Goal: Task Accomplishment & Management: Use online tool/utility

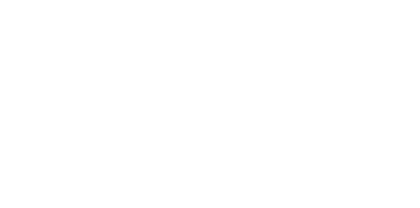
select select "*"
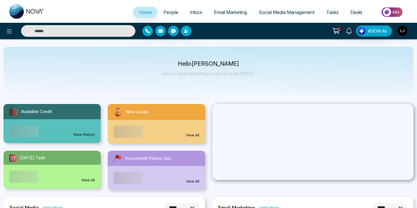
click at [278, 29] on div "AVON AI" at bounding box center [330, 30] width 166 height 11
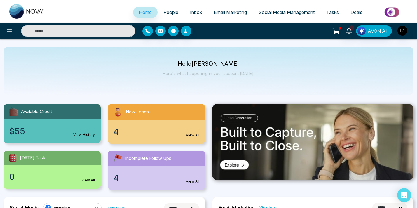
click at [278, 13] on span "Social Media Management" at bounding box center [286, 12] width 56 height 6
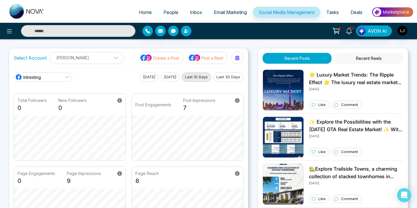
click at [268, 33] on div "10+ AVON AI" at bounding box center [330, 30] width 166 height 11
click at [66, 76] on icon at bounding box center [67, 77] width 5 height 5
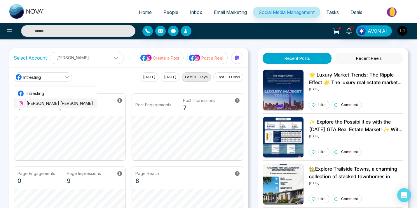
click at [34, 101] on span "[PERSON_NAME] [PERSON_NAME]" at bounding box center [60, 103] width 66 height 6
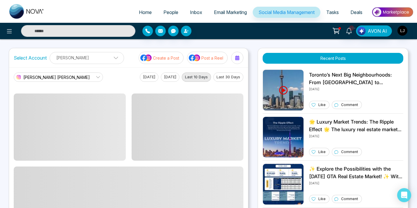
click at [254, 33] on div "10+ AVON AI" at bounding box center [330, 30] width 166 height 11
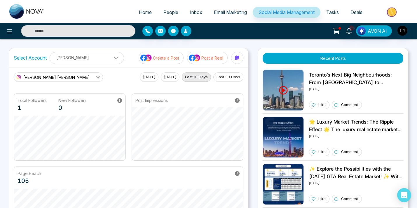
click at [280, 41] on div "Home People Inbox Email Marketing Social Media Management Tasks Deals 10+ AVON …" at bounding box center [208, 188] width 417 height 377
click at [401, 30] on img "button" at bounding box center [402, 31] width 10 height 10
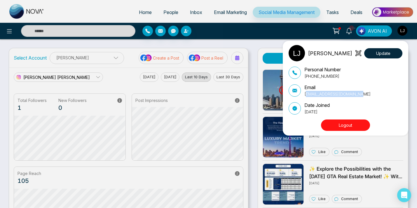
drag, startPoint x: 305, startPoint y: 95, endPoint x: 357, endPoint y: 95, distance: 51.9
click at [357, 95] on div "Email lokeshjoshi6454@gmail.com" at bounding box center [345, 90] width 114 height 13
click at [410, 151] on div "Lokesh Joshi Update Personal Number +918421020309 Email lokeshjoshi6454@gmail.c…" at bounding box center [208, 104] width 417 height 208
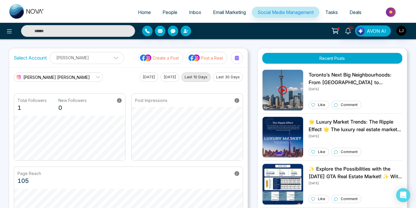
click at [253, 136] on div "Select Account Lokesh Joshi Lokesh Joshi Add Social Accounts Create a Post Post…" at bounding box center [208, 153] width 398 height 210
click at [213, 62] on button "Post a Reel" at bounding box center [207, 58] width 41 height 12
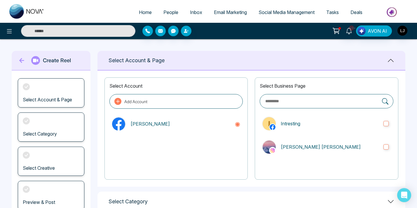
click at [278, 14] on span "Social Media Management" at bounding box center [286, 12] width 56 height 6
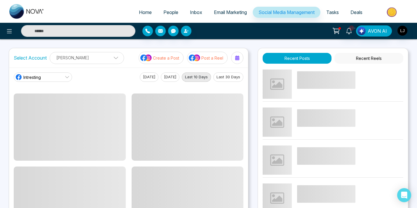
click at [239, 31] on div at bounding box center [190, 31] width 97 height 10
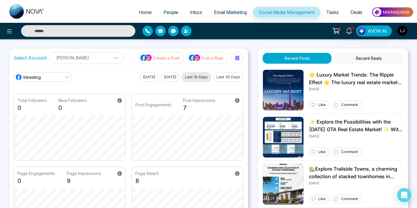
click at [359, 61] on button "Recent Reels" at bounding box center [368, 58] width 69 height 11
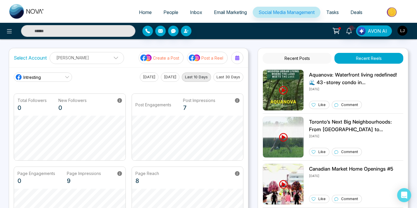
click at [308, 32] on div "10+ AVON AI" at bounding box center [330, 30] width 166 height 11
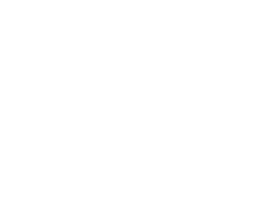
select select "*"
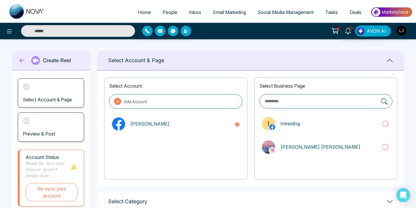
click at [276, 22] on div "Home People Inbox Email Marketing Social Media Management Tasks Deals" at bounding box center [208, 11] width 416 height 23
click at [205, 116] on div "[PERSON_NAME]" at bounding box center [175, 123] width 133 height 19
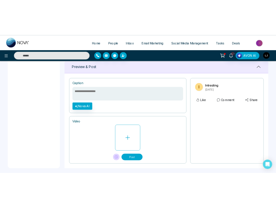
scroll to position [285, 0]
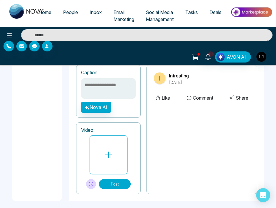
click at [118, 179] on button "Post" at bounding box center [115, 184] width 32 height 10
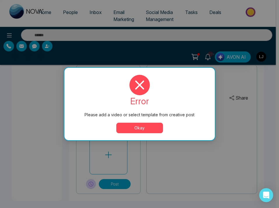
click at [134, 131] on button "Okay" at bounding box center [139, 127] width 47 height 10
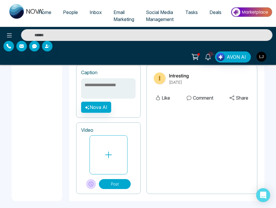
click at [123, 186] on button "Post" at bounding box center [115, 184] width 32 height 10
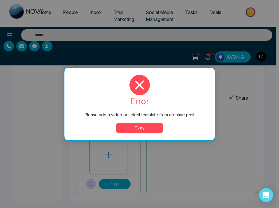
click at [134, 125] on button "Okay" at bounding box center [139, 127] width 47 height 10
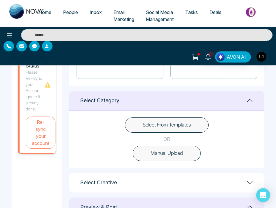
scroll to position [89, 0]
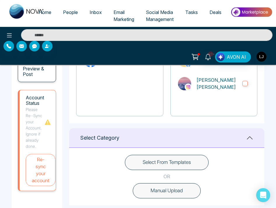
click at [178, 162] on button "Select From Templates" at bounding box center [167, 162] width 84 height 15
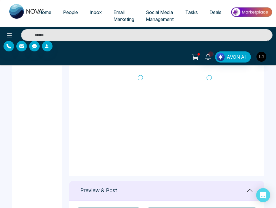
scroll to position [245, 0]
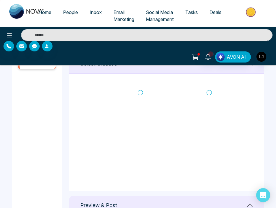
click at [141, 92] on icon at bounding box center [140, 93] width 5 height 6
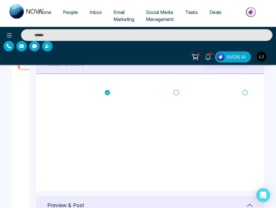
type textarea "**********"
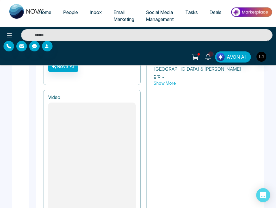
scroll to position [384, 0]
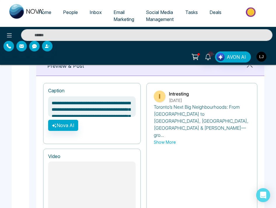
click at [104, 104] on textarea "**********" at bounding box center [91, 106] width 87 height 20
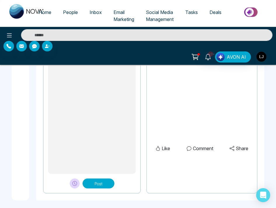
scroll to position [522, 0]
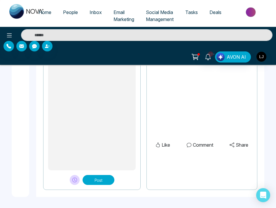
click at [102, 179] on button "Post" at bounding box center [99, 180] width 32 height 10
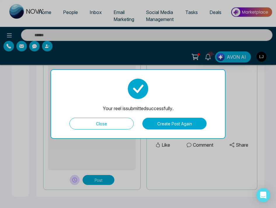
click at [114, 126] on button "Close" at bounding box center [101, 124] width 64 height 12
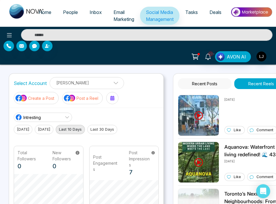
click at [90, 100] on p "Post a Reel" at bounding box center [87, 98] width 22 height 6
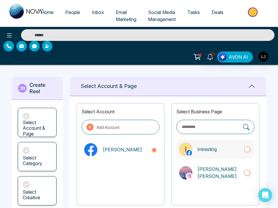
click at [243, 147] on label "Intresting" at bounding box center [215, 149] width 78 height 19
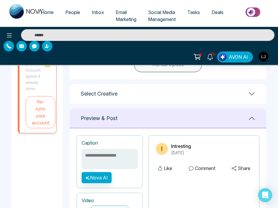
scroll to position [202, 0]
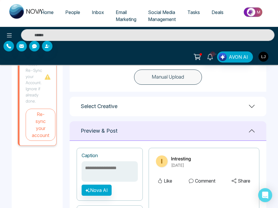
click at [132, 105] on div "Select Creative" at bounding box center [168, 107] width 197 height 20
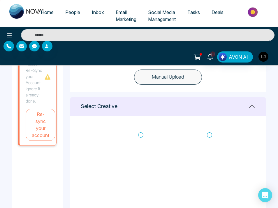
scroll to position [142, 0]
